Goal: Information Seeking & Learning: Learn about a topic

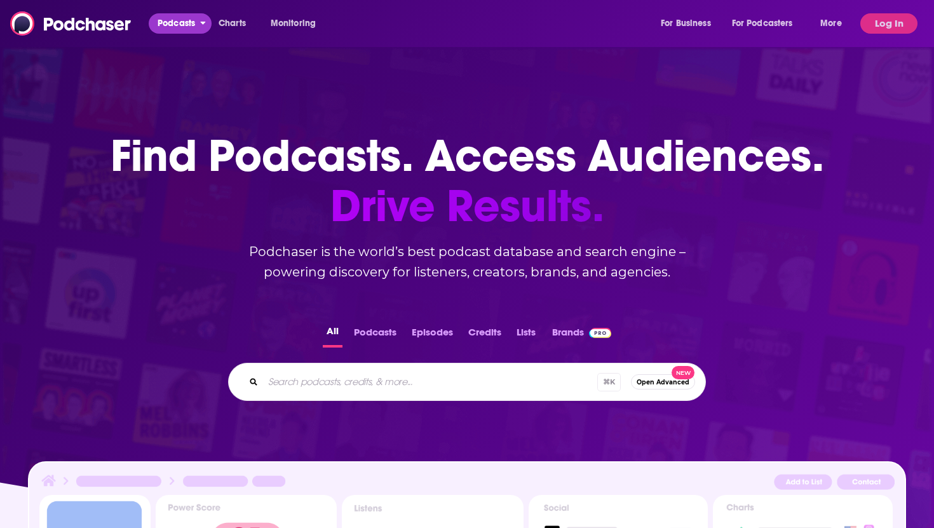
click at [168, 17] on span "Podcasts" at bounding box center [176, 24] width 37 height 18
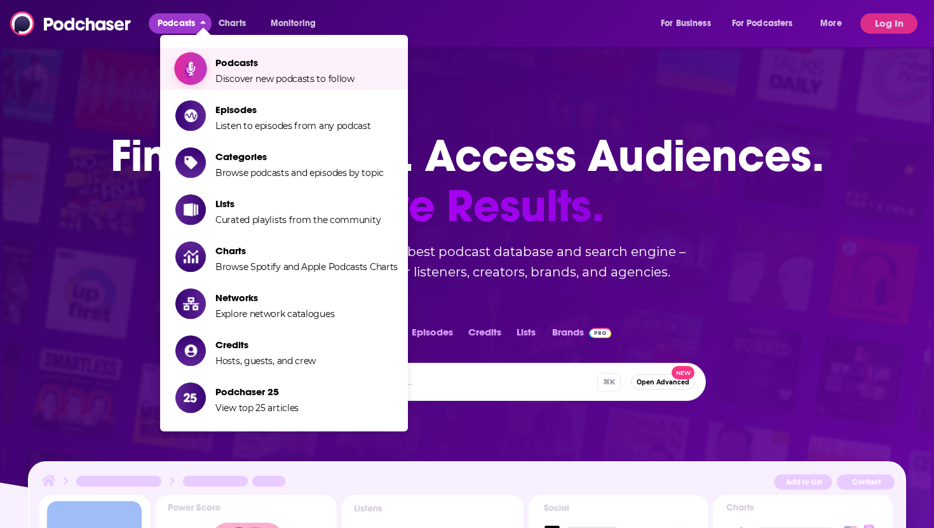
click at [235, 68] on span "Podcasts" at bounding box center [284, 63] width 139 height 12
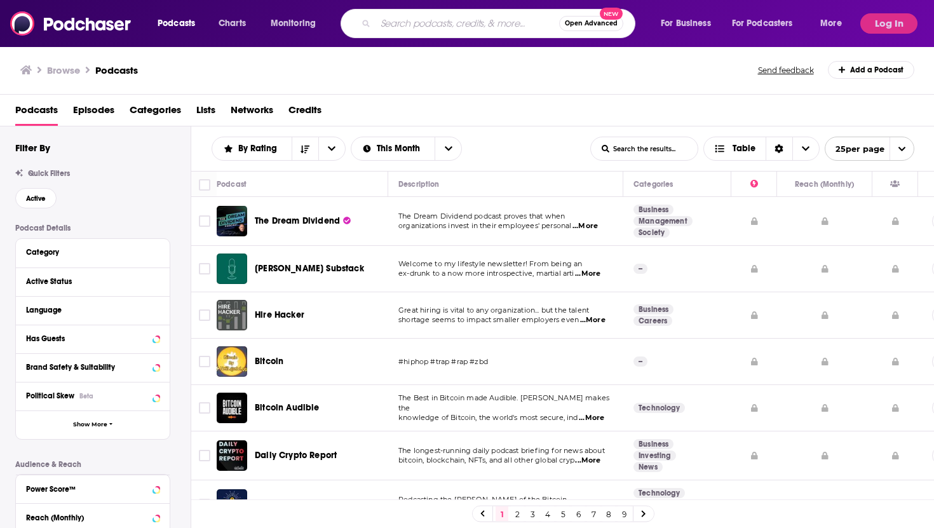
click at [423, 25] on input "Search podcasts, credits, & more..." at bounding box center [468, 23] width 184 height 20
type input "books beaches and beyond"
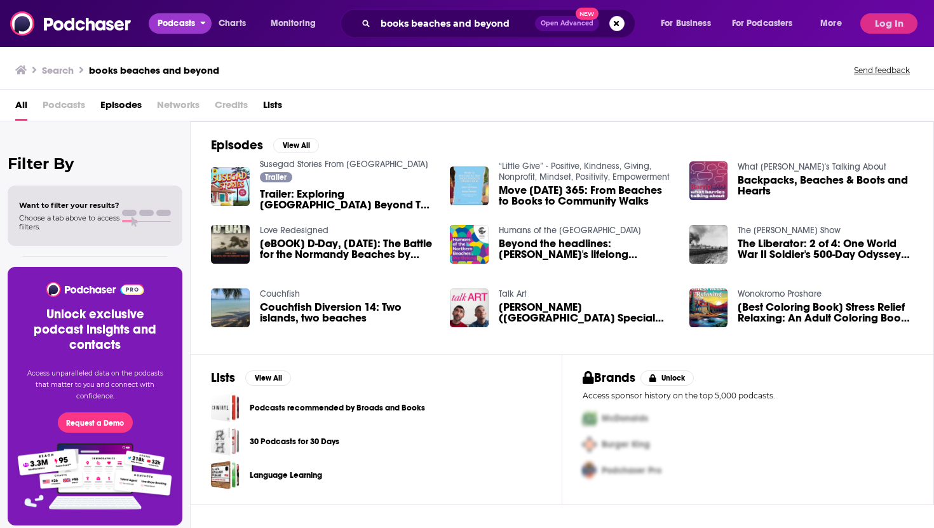
click at [166, 24] on span "Podcasts" at bounding box center [176, 24] width 37 height 18
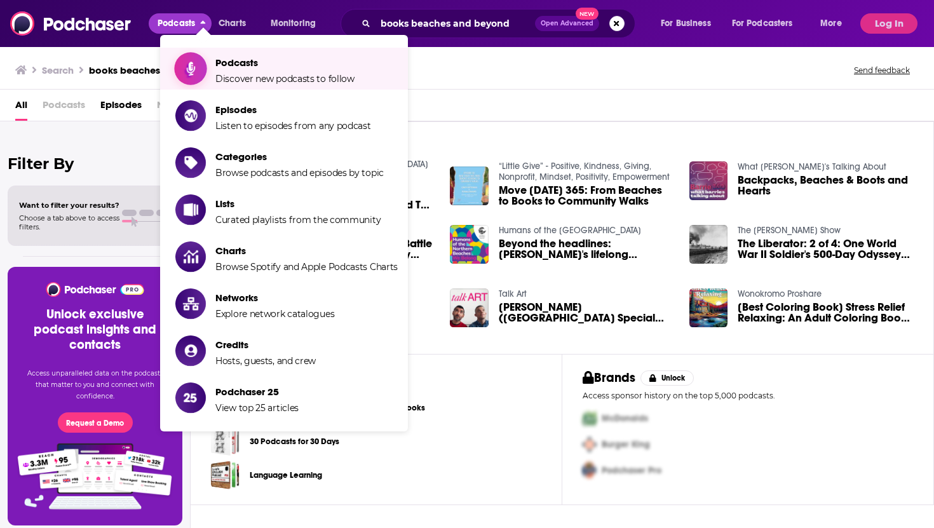
click at [242, 72] on span "Podcasts Discover new podcasts to follow" at bounding box center [284, 69] width 139 height 32
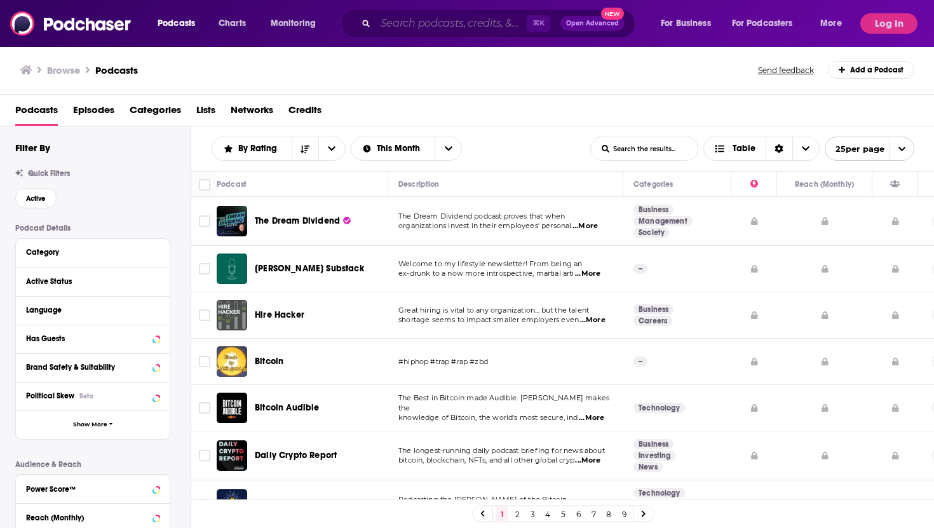
click at [414, 18] on input "Search podcasts, credits, & more..." at bounding box center [451, 23] width 151 height 20
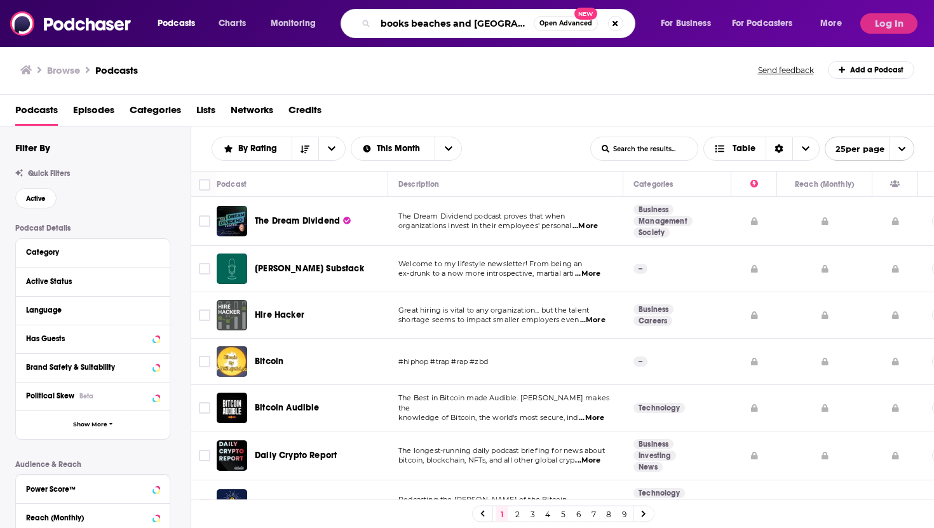
type input "books beaches and beyond"
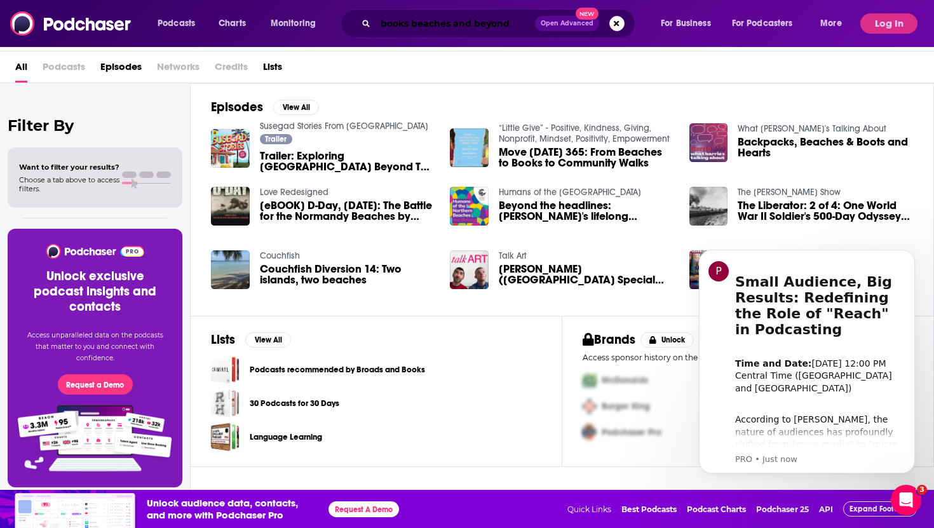
click at [405, 27] on input "books beaches and beyond" at bounding box center [456, 23] width 160 height 20
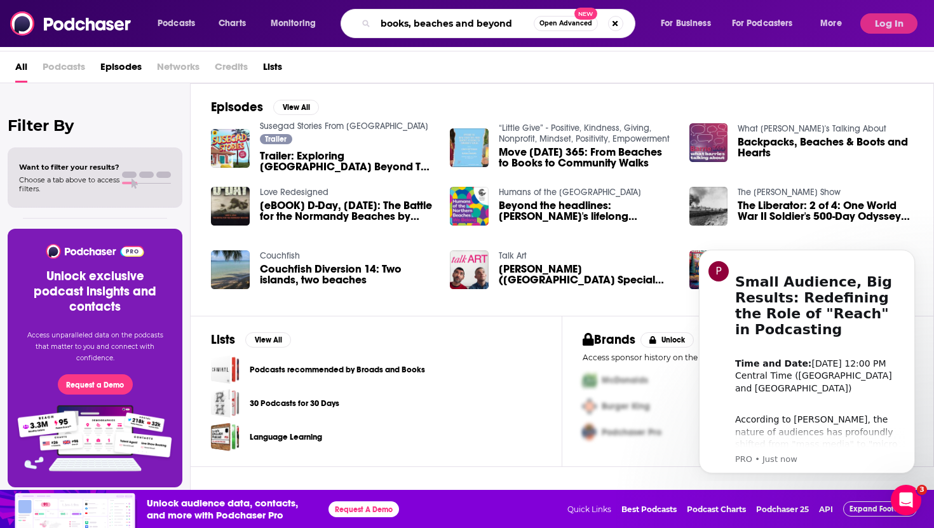
click at [451, 25] on input "books, beaches and beyond" at bounding box center [455, 23] width 158 height 20
type input "books, beaches, and beyond"
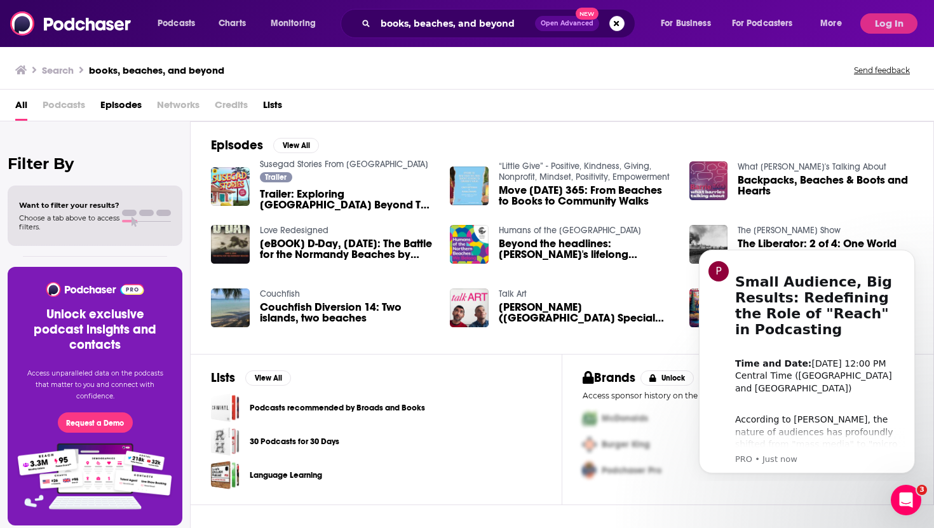
scroll to position [38, 0]
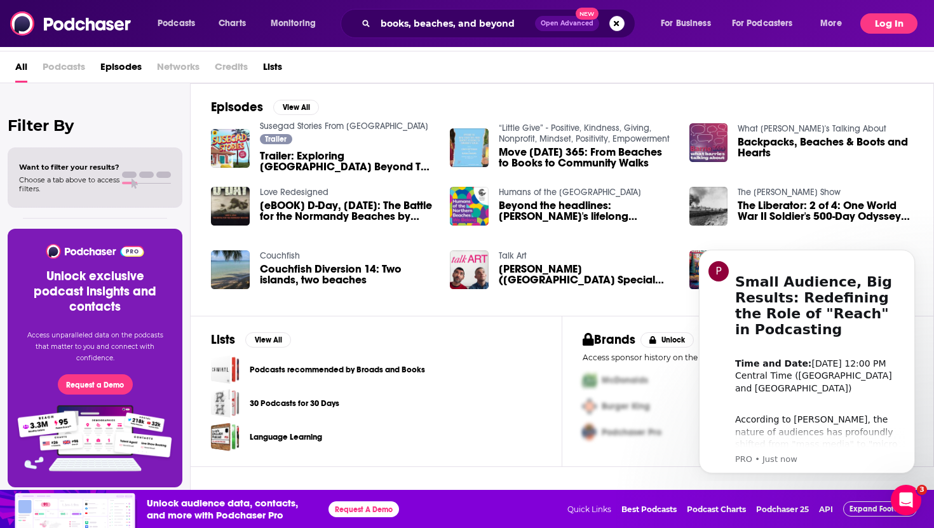
click at [881, 29] on button "Log In" at bounding box center [888, 23] width 57 height 20
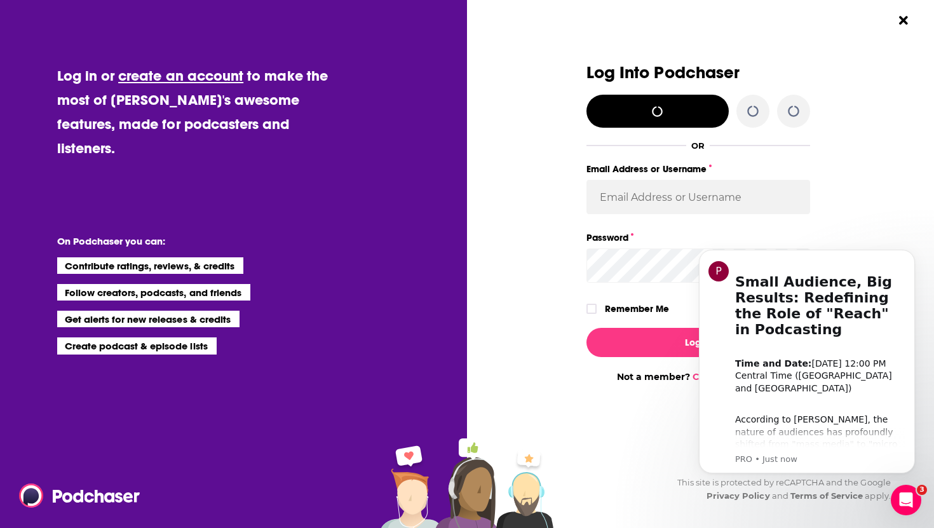
scroll to position [0, 0]
type input "[EMAIL_ADDRESS][DOMAIN_NAME]"
click at [647, 325] on div "Log In Not a member? Create an account" at bounding box center [699, 350] width 224 height 65
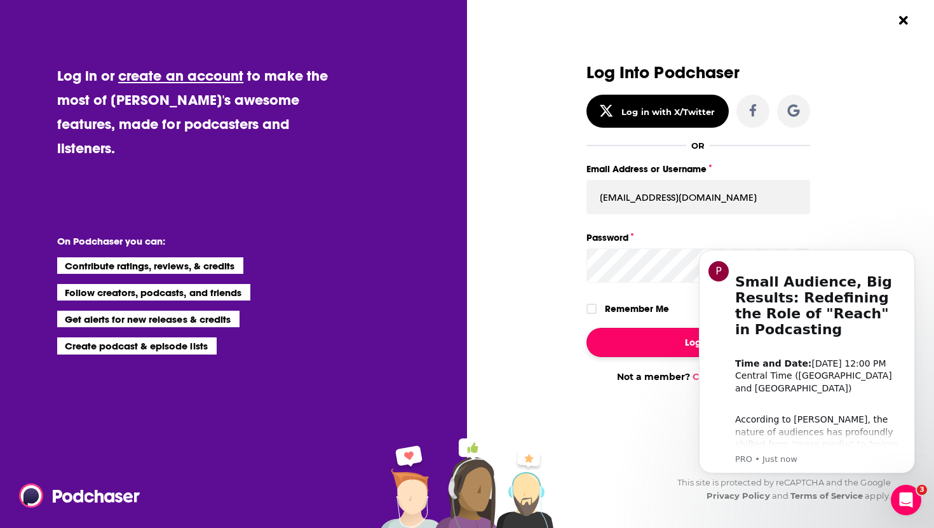
click at [649, 343] on button "Log In" at bounding box center [699, 342] width 224 height 29
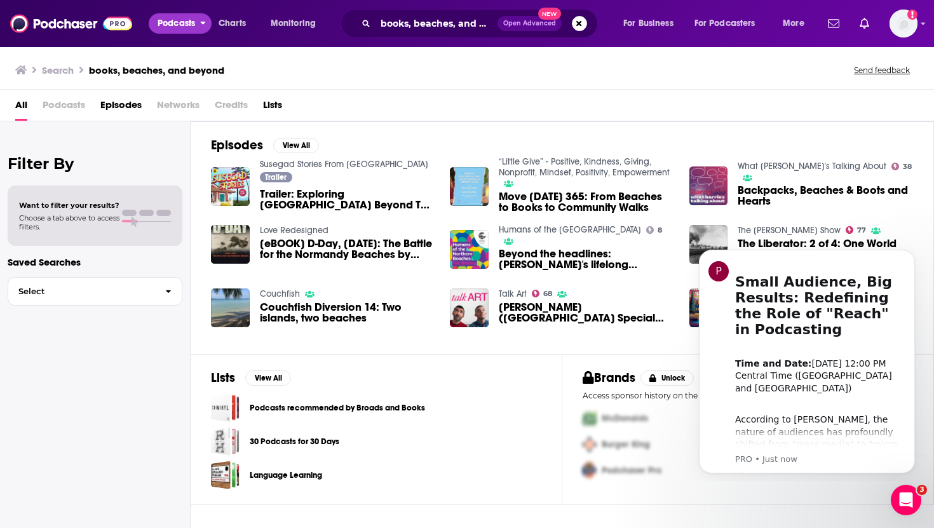
click at [183, 22] on span "Podcasts" at bounding box center [176, 24] width 37 height 18
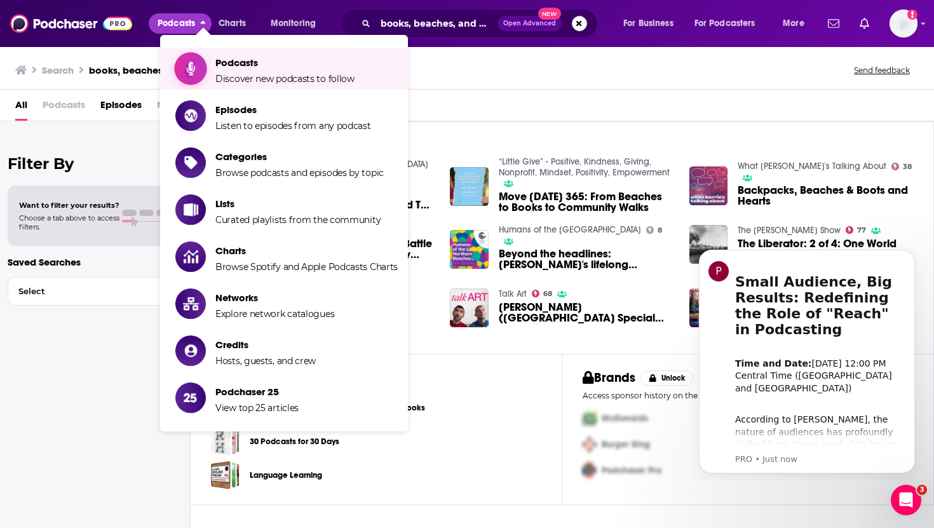
click at [207, 69] on link "Podcasts Discover new podcasts to follow" at bounding box center [286, 69] width 222 height 32
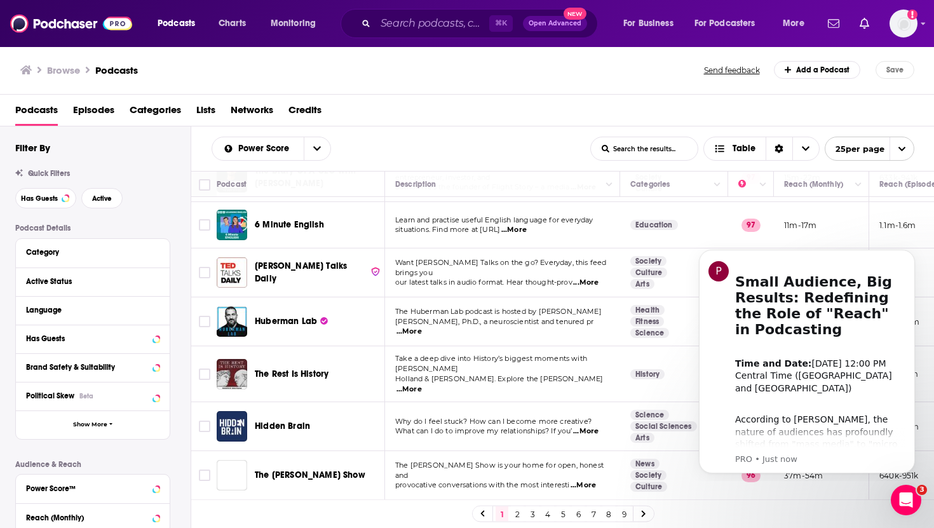
scroll to position [489, 0]
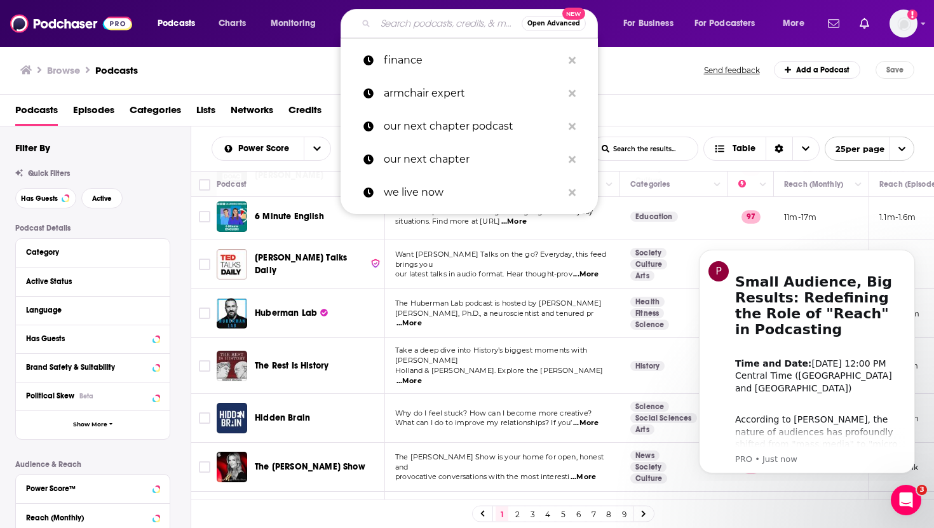
click at [398, 25] on input "Search podcasts, credits, & more..." at bounding box center [449, 23] width 146 height 20
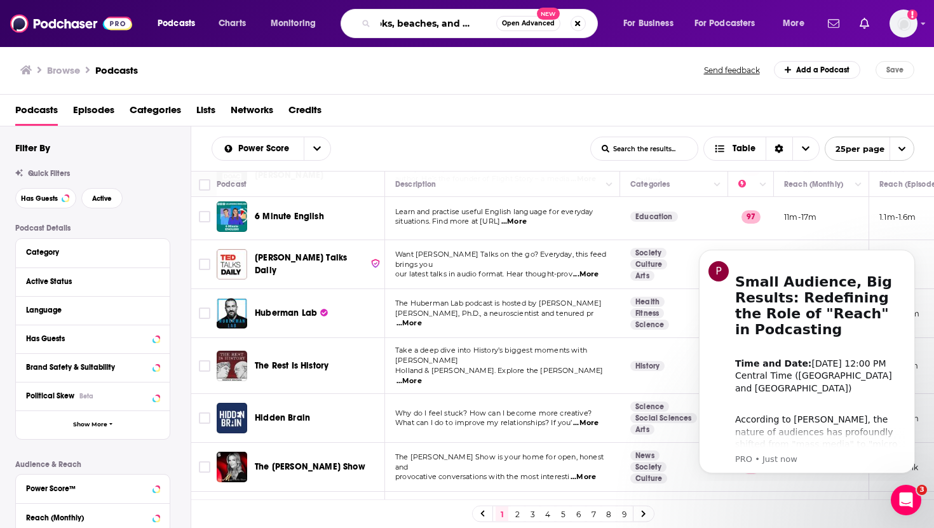
type input "books, beaches, and beyond"
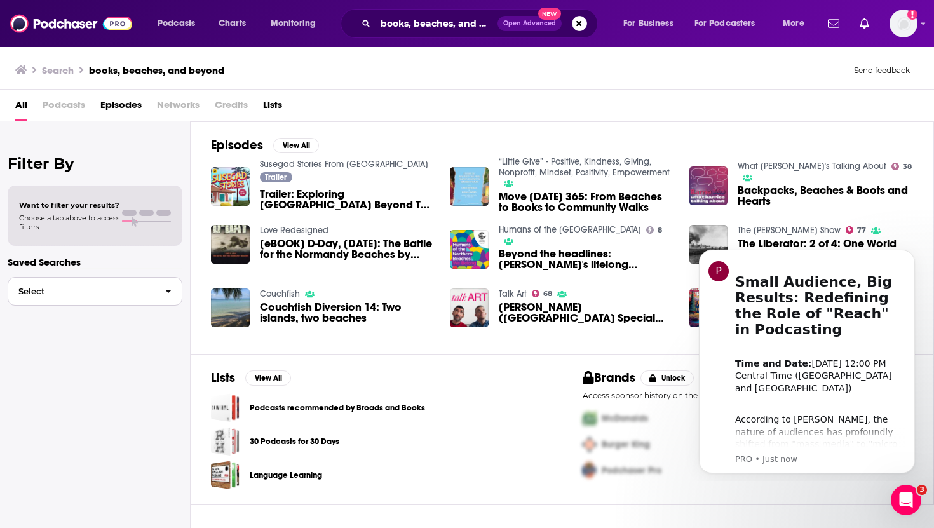
click at [168, 297] on span "button" at bounding box center [168, 291] width 27 height 27
click at [75, 207] on span "Want to filter your results?" at bounding box center [69, 205] width 100 height 9
click at [52, 347] on link "Top Active Business Podcasts" at bounding box center [95, 342] width 175 height 24
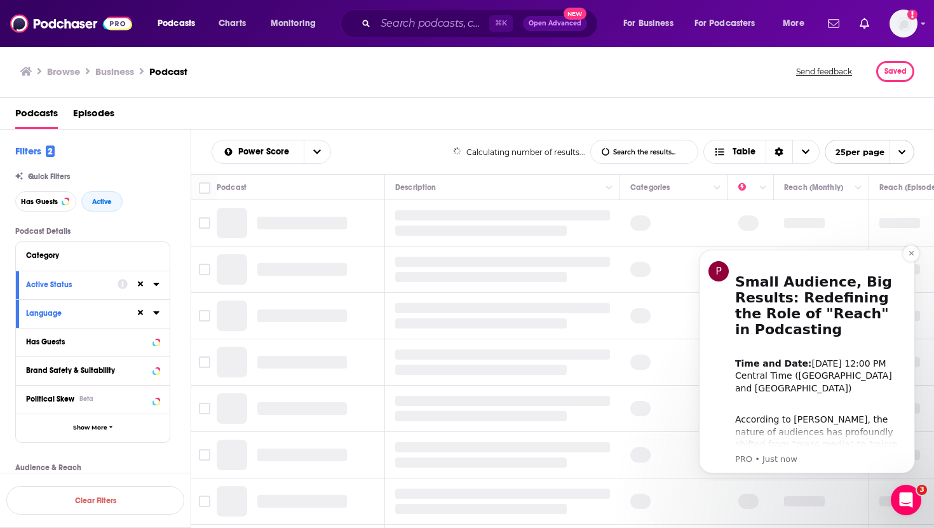
click at [789, 459] on p "PRO • Just now" at bounding box center [820, 459] width 170 height 11
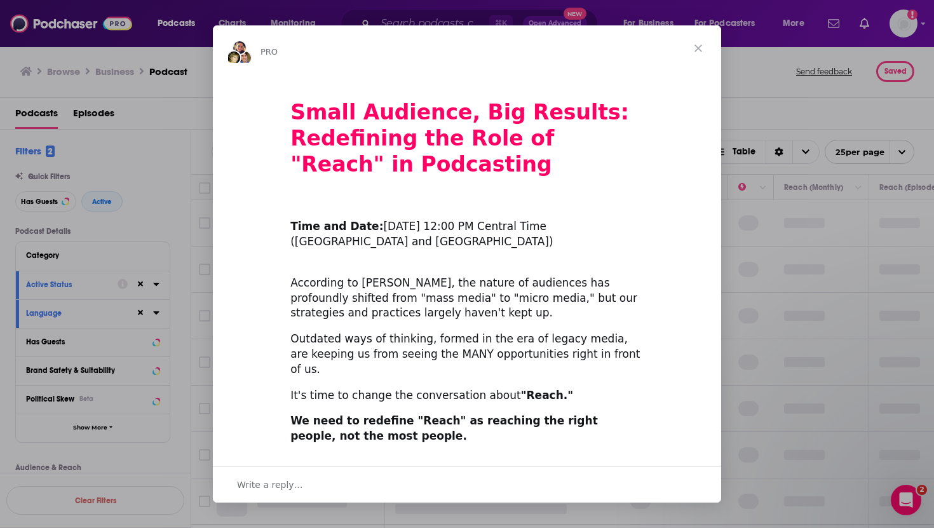
click at [698, 48] on span "Close" at bounding box center [698, 48] width 46 height 46
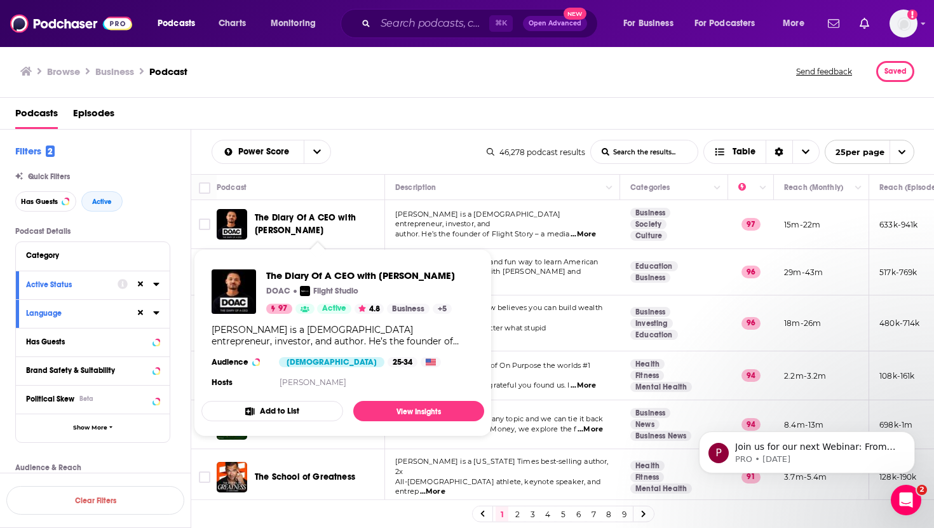
click at [278, 222] on span "The Diary Of A CEO with [PERSON_NAME]" at bounding box center [318, 224] width 126 height 25
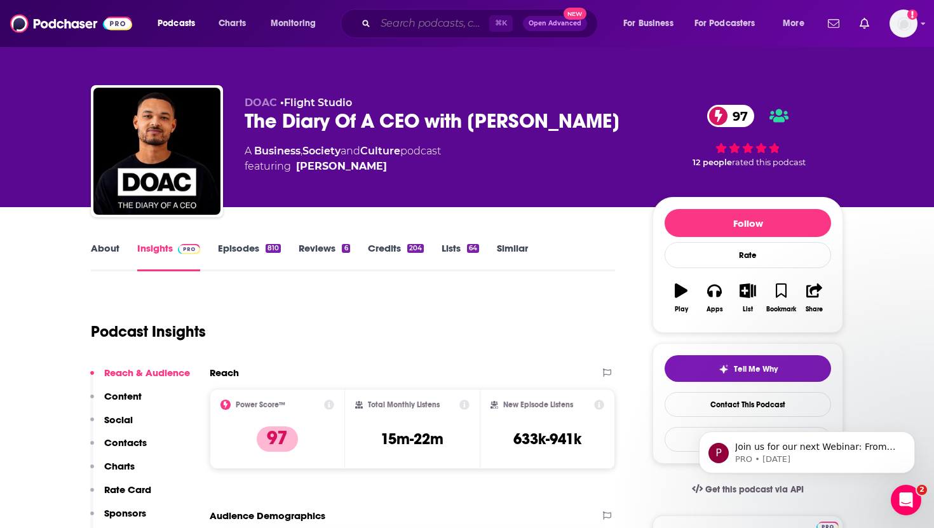
click at [411, 25] on input "Search podcasts, credits, & more..." at bounding box center [433, 23] width 114 height 20
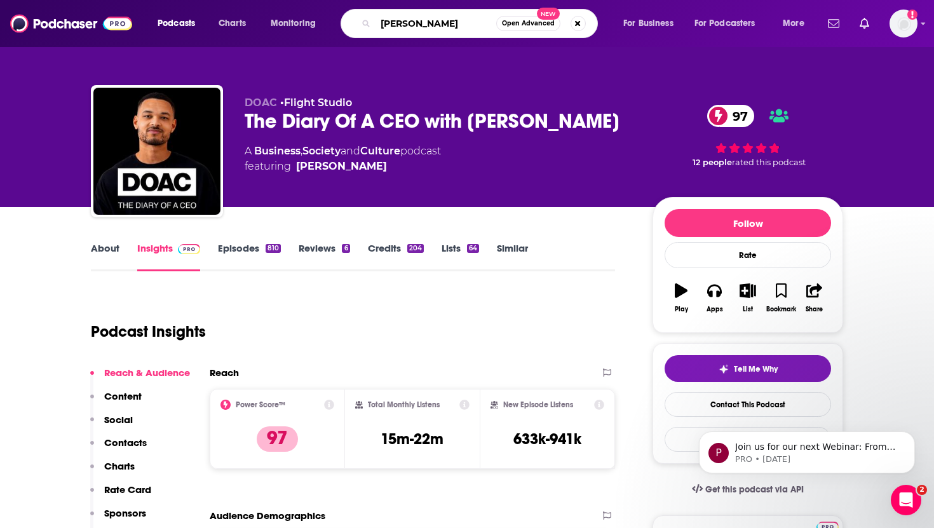
type input "[PERSON_NAME]"
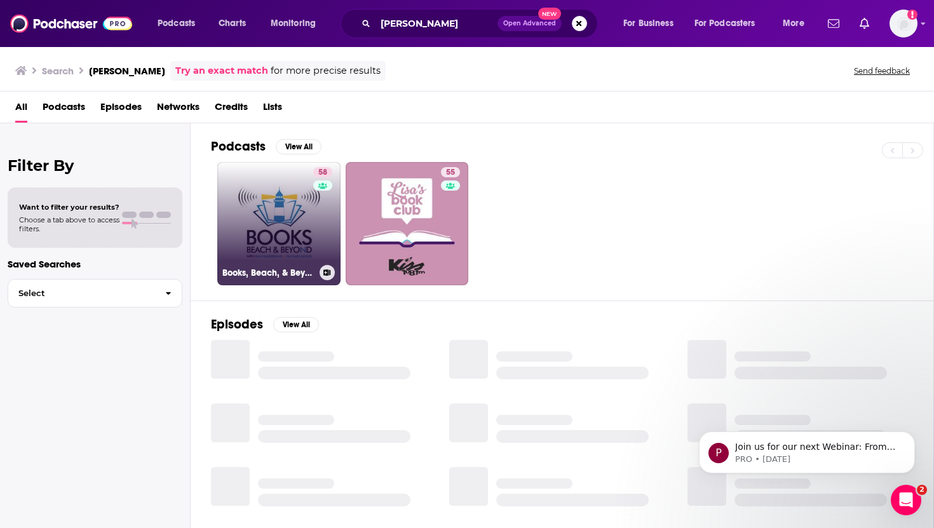
click at [283, 223] on link "58 Books, Beach, & Beyond" at bounding box center [278, 223] width 123 height 123
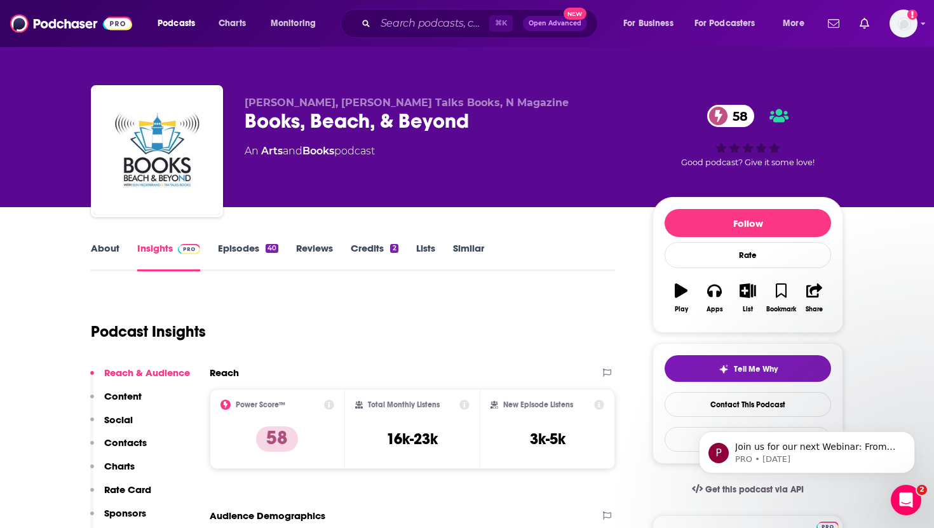
click at [109, 248] on link "About" at bounding box center [105, 256] width 29 height 29
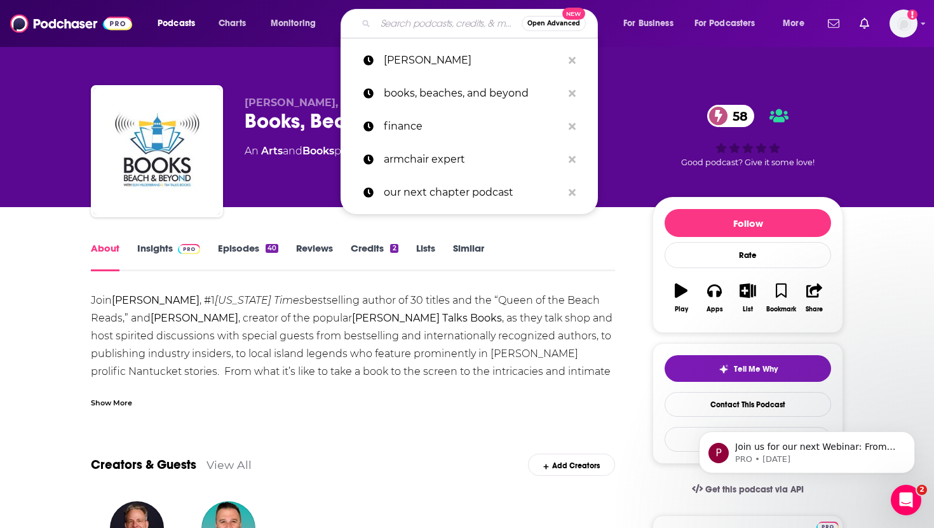
click at [404, 33] on input "Search podcasts, credits, & more..." at bounding box center [449, 23] width 146 height 20
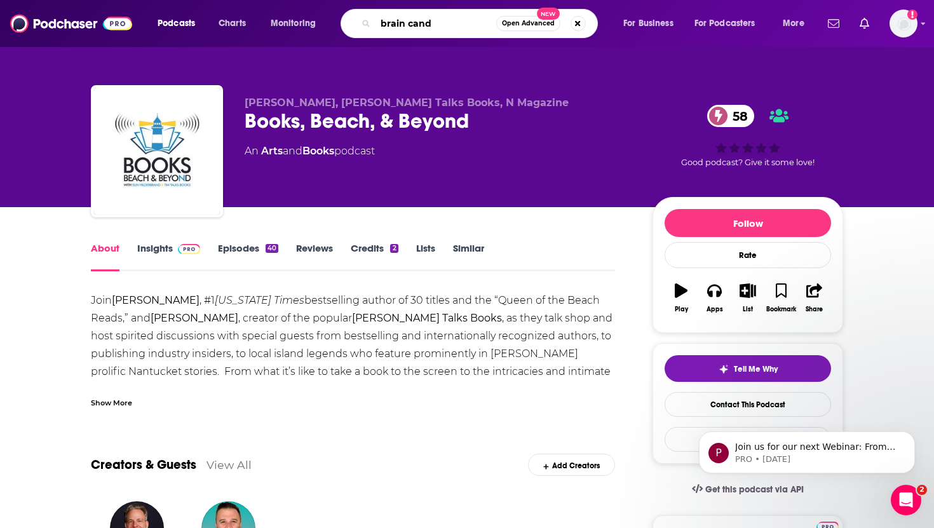
type input "brain candy"
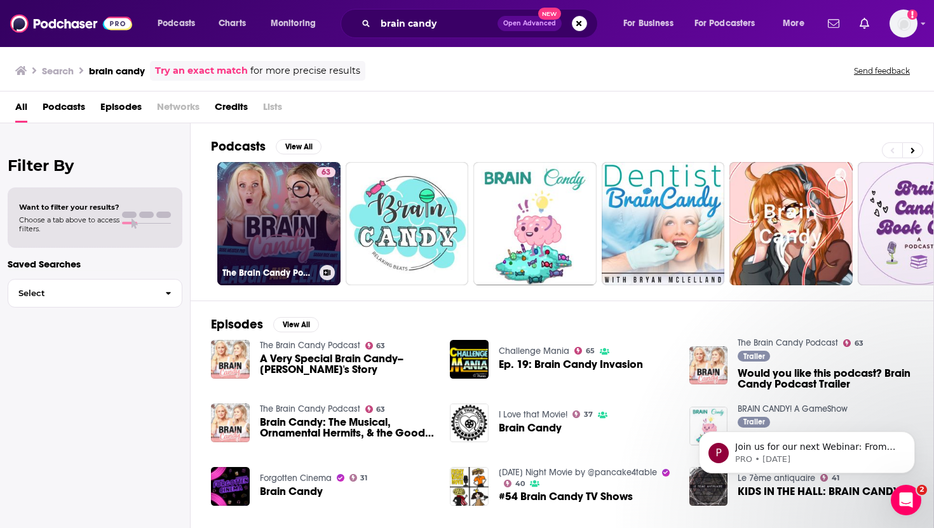
click at [262, 220] on link "63 The Brain Candy Podcast" at bounding box center [278, 223] width 123 height 123
